Goal: Task Accomplishment & Management: Use online tool/utility

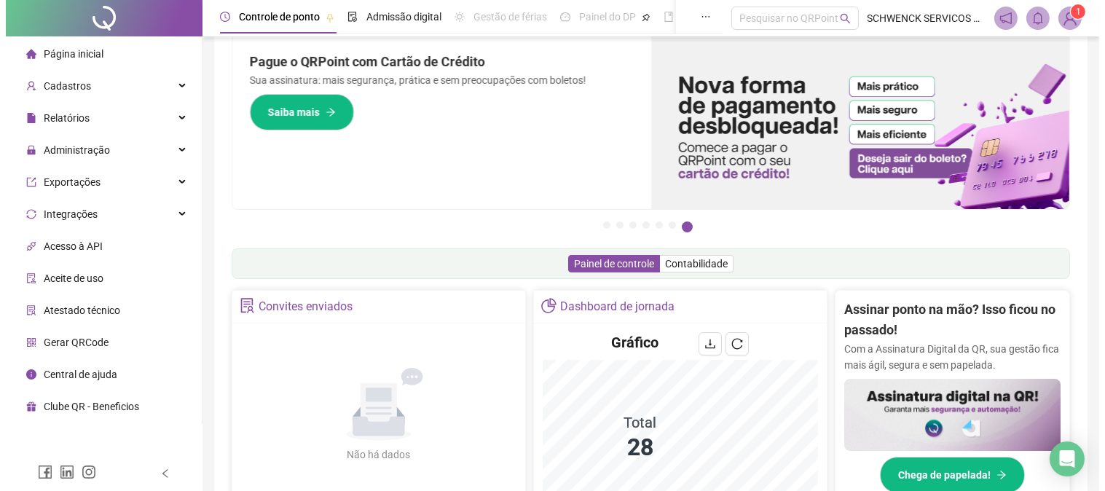
scroll to position [32, 0]
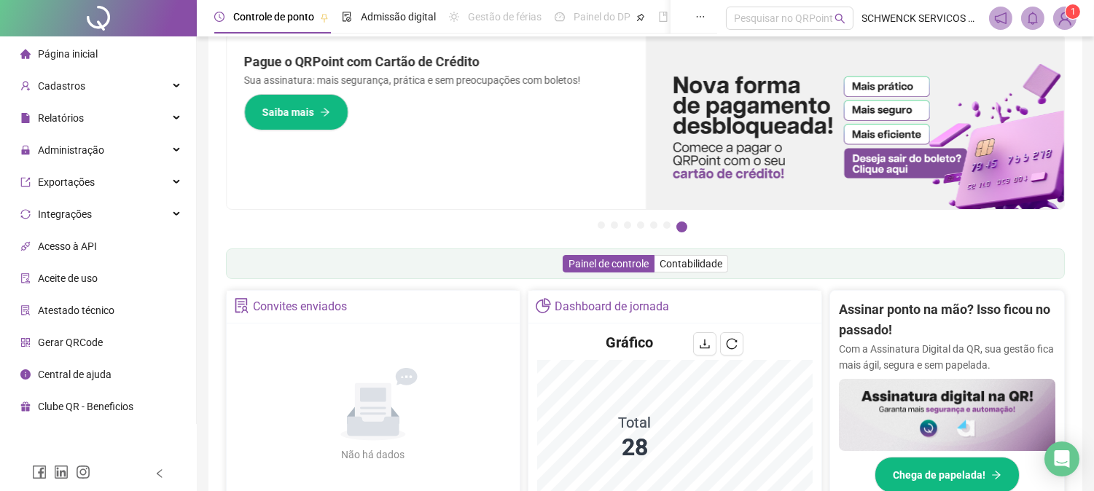
click at [1067, 20] on img at bounding box center [1065, 18] width 22 height 22
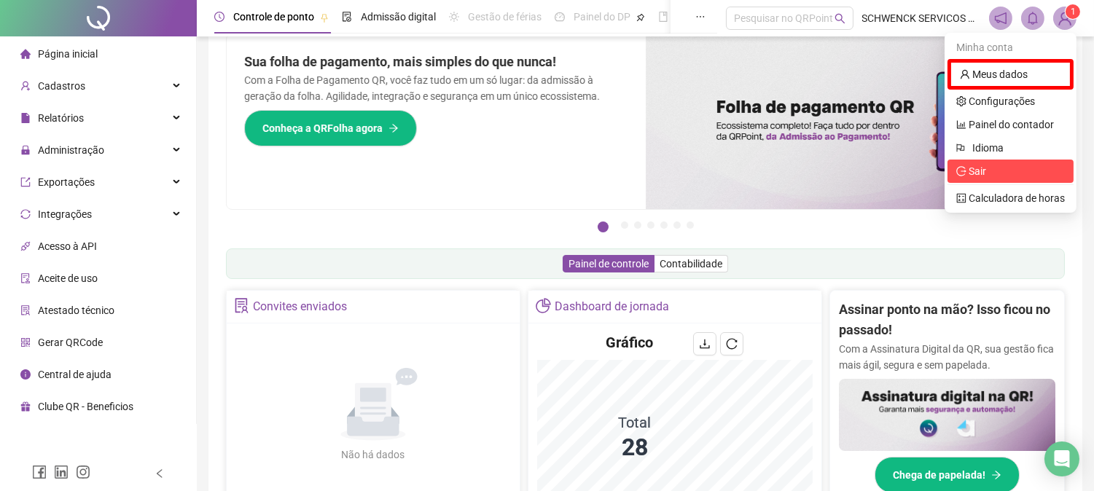
click at [977, 176] on span "Sair" at bounding box center [976, 171] width 17 height 12
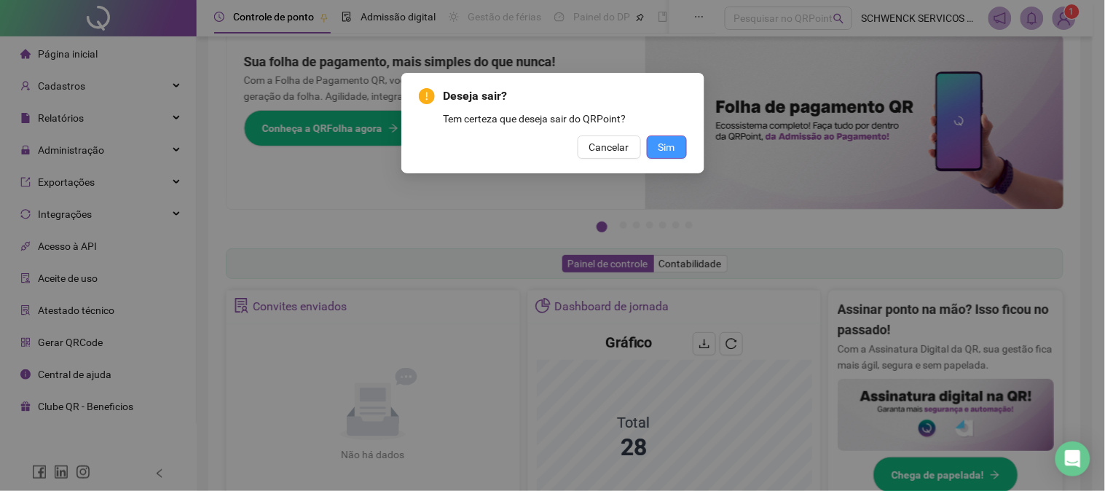
click at [668, 156] on button "Sim" at bounding box center [667, 147] width 40 height 23
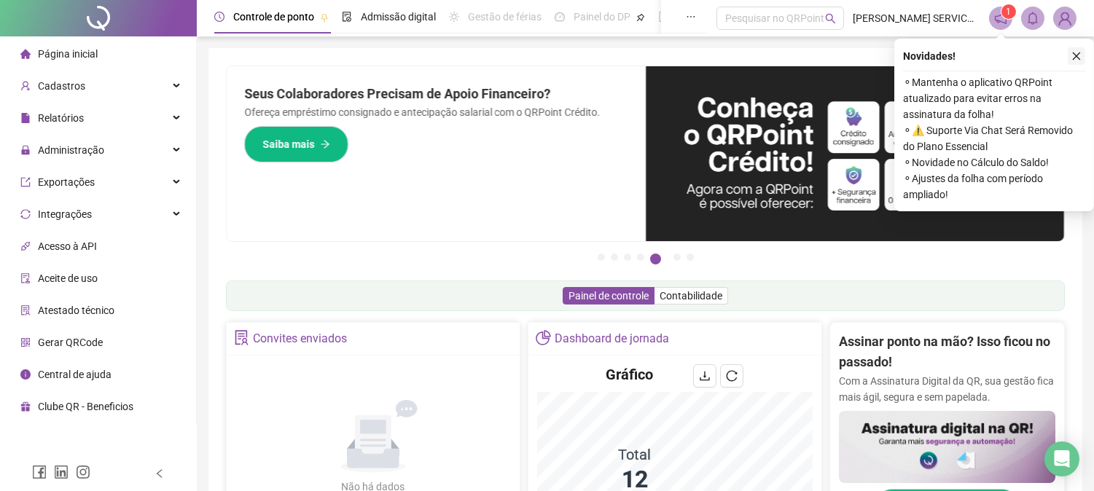
click at [1074, 52] on icon "close" at bounding box center [1076, 56] width 10 height 10
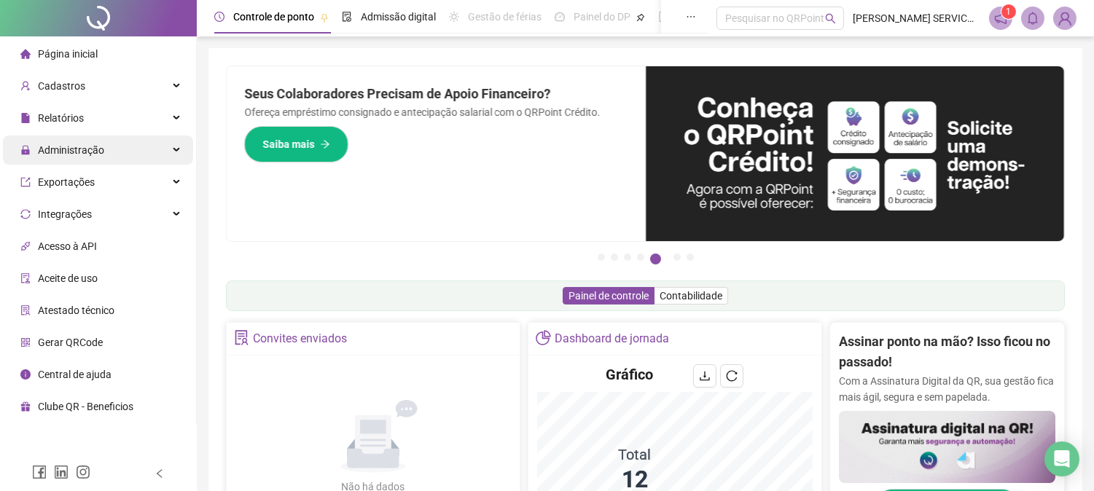
click at [36, 152] on span "Administração" at bounding box center [62, 150] width 84 height 12
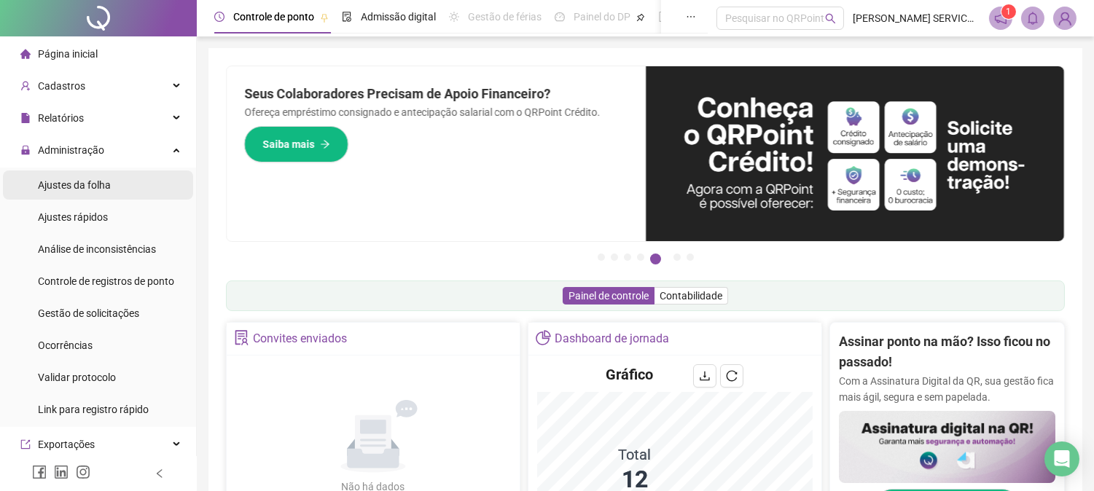
click at [95, 182] on span "Ajustes da folha" at bounding box center [74, 185] width 73 height 12
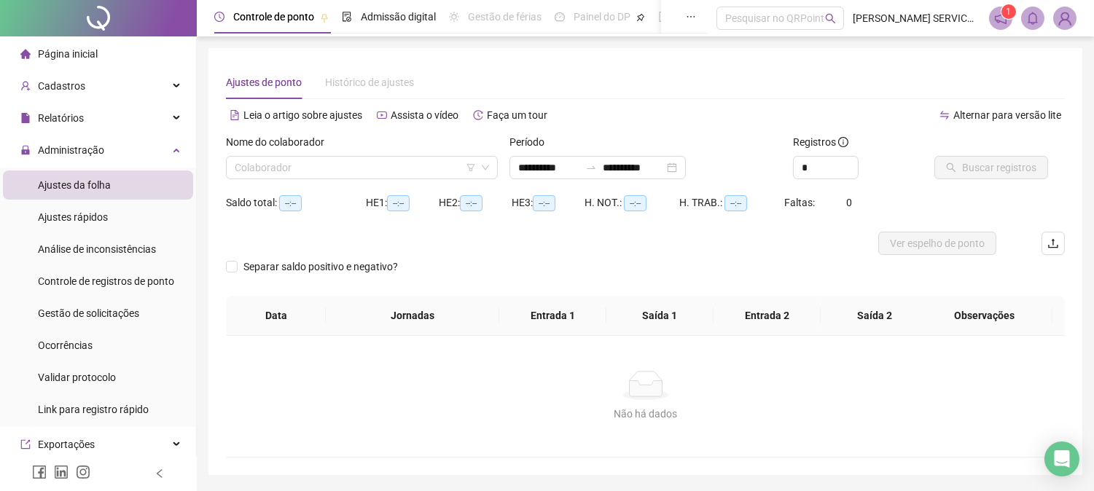
type input "**********"
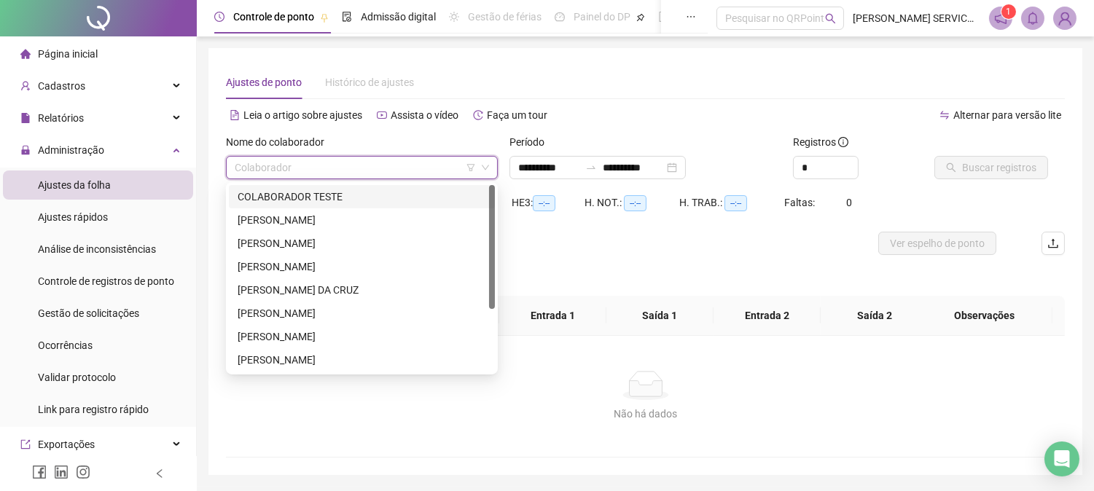
click at [375, 175] on input "search" at bounding box center [355, 168] width 241 height 22
